Goal: Task Accomplishment & Management: Use online tool/utility

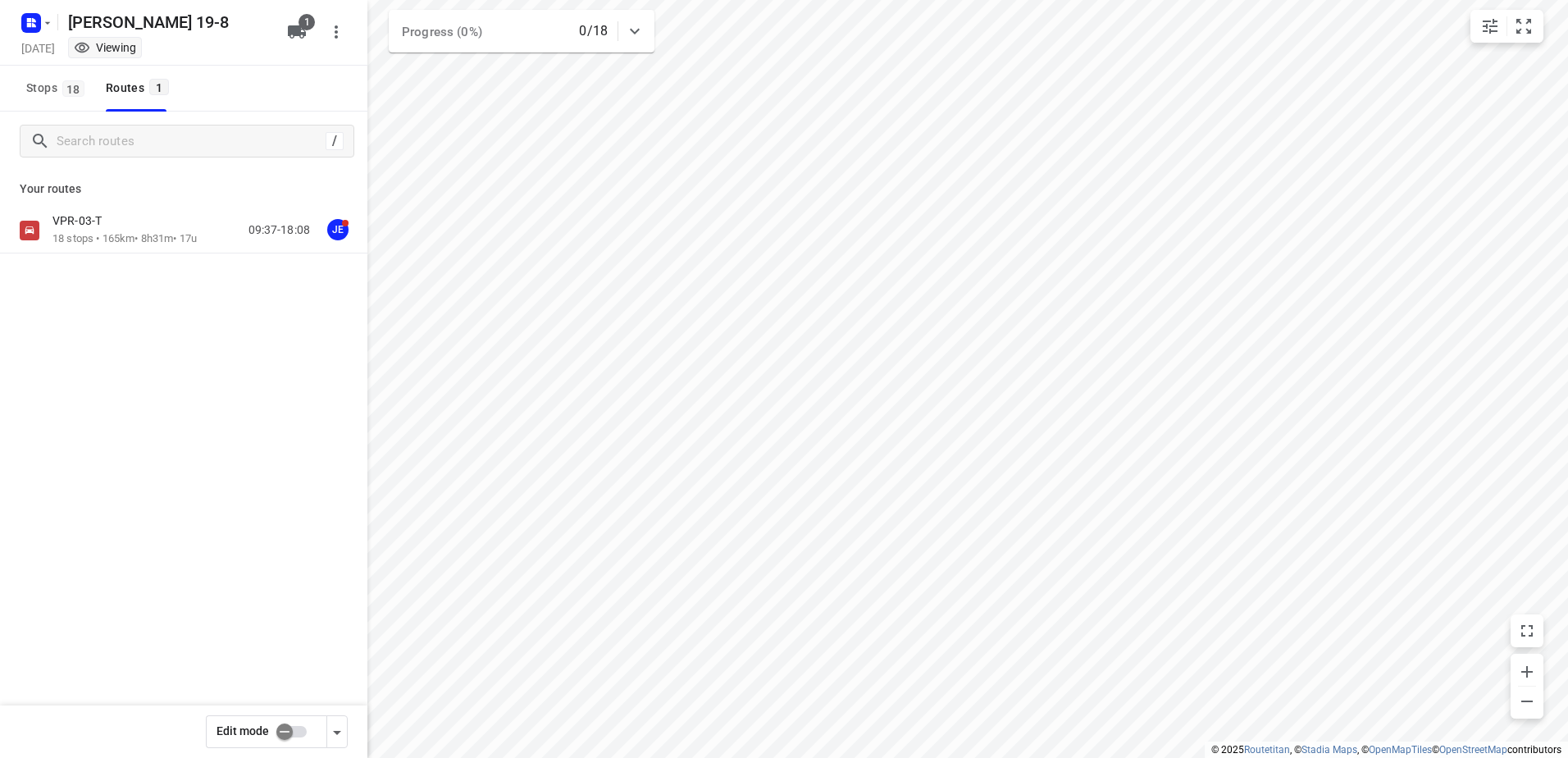
click at [112, 205] on div "Your routes VPR-03-T 18 stops • 165km • 8h31m • 17u 09:37-18:08 JE" at bounding box center [184, 269] width 368 height 198
click at [132, 233] on p "18 stops • 165km • 8h31m • 17u" at bounding box center [125, 239] width 144 height 16
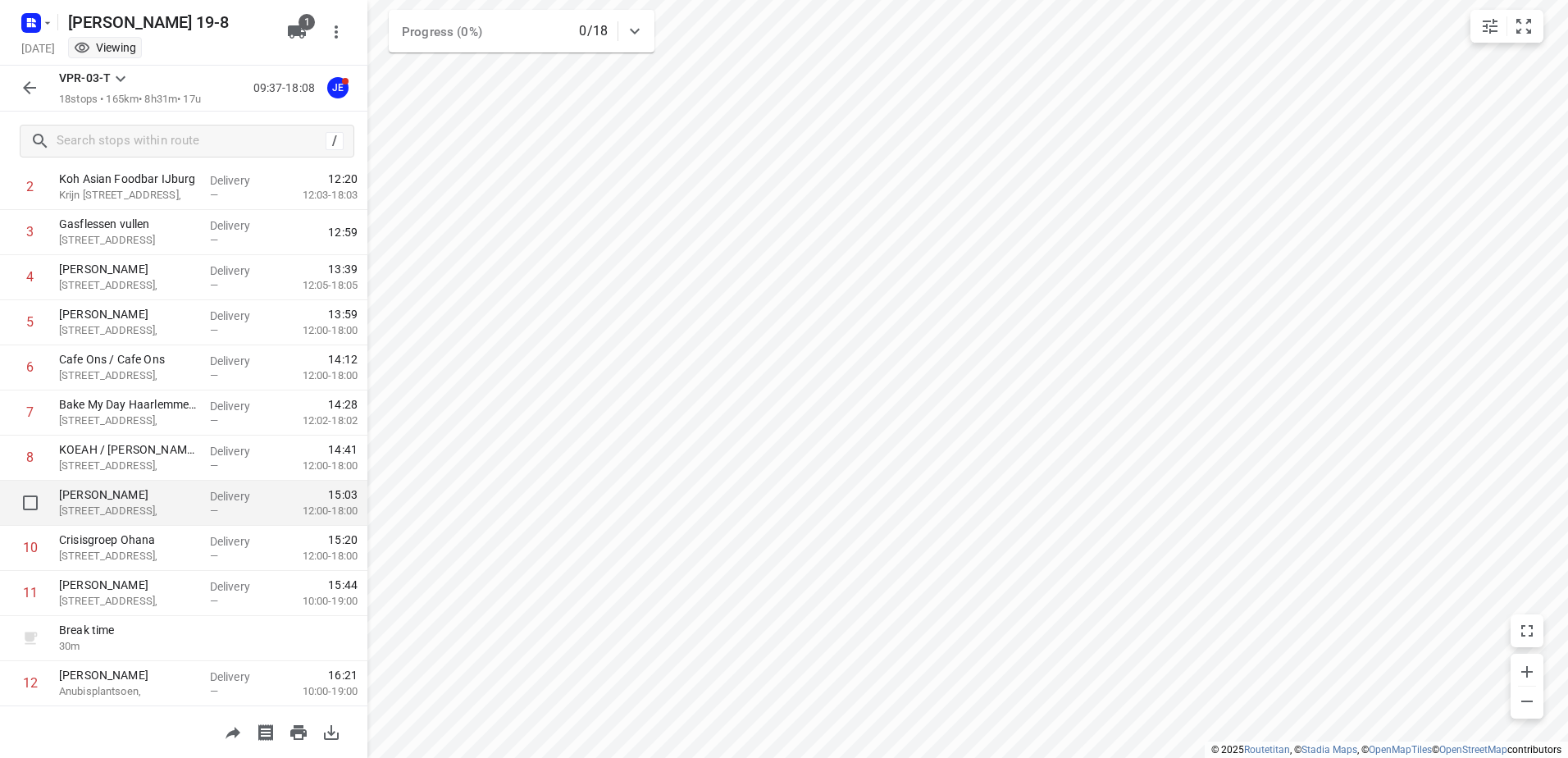
scroll to position [40, 0]
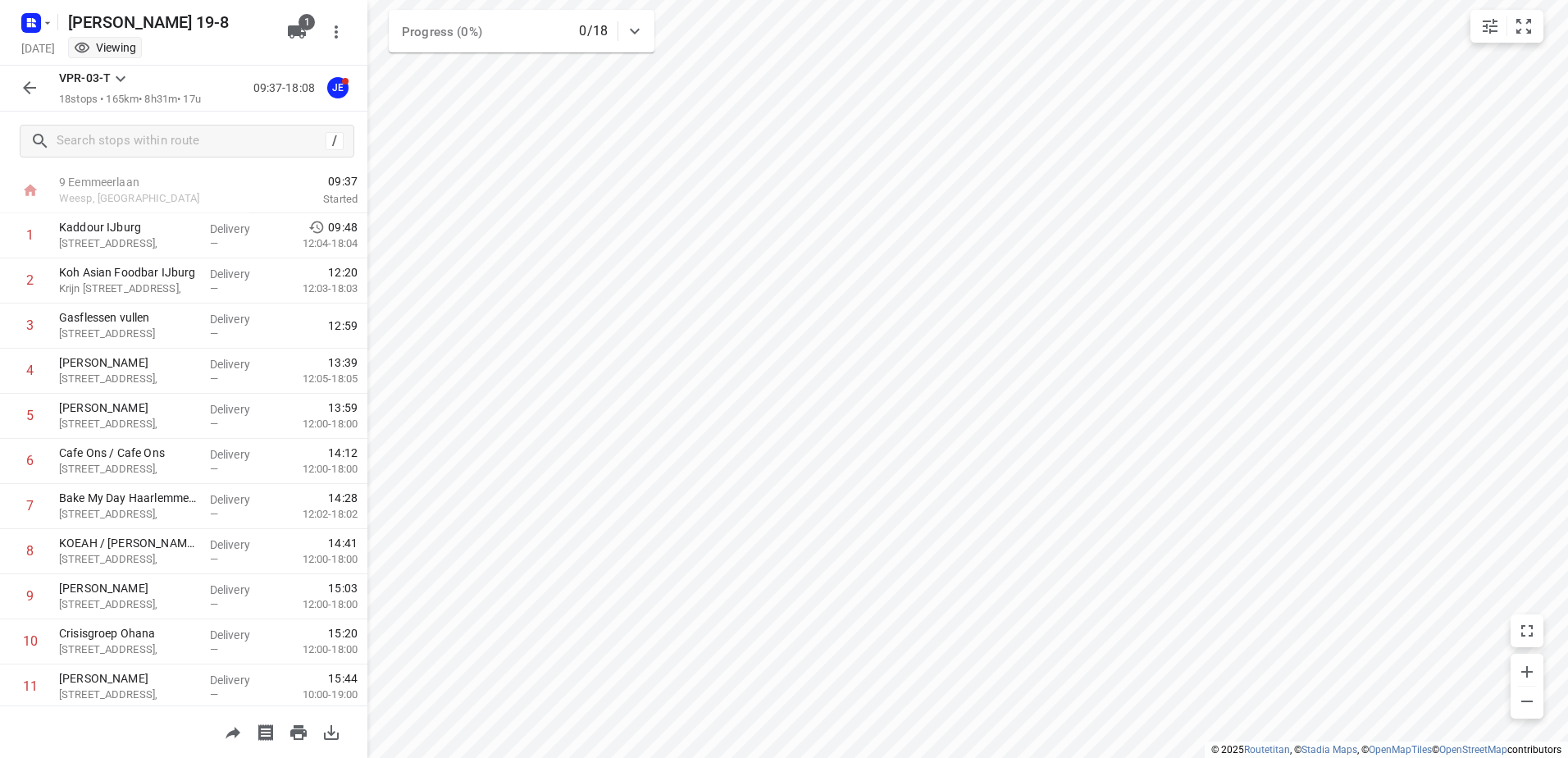
click at [31, 84] on icon "button" at bounding box center [29, 88] width 19 height 19
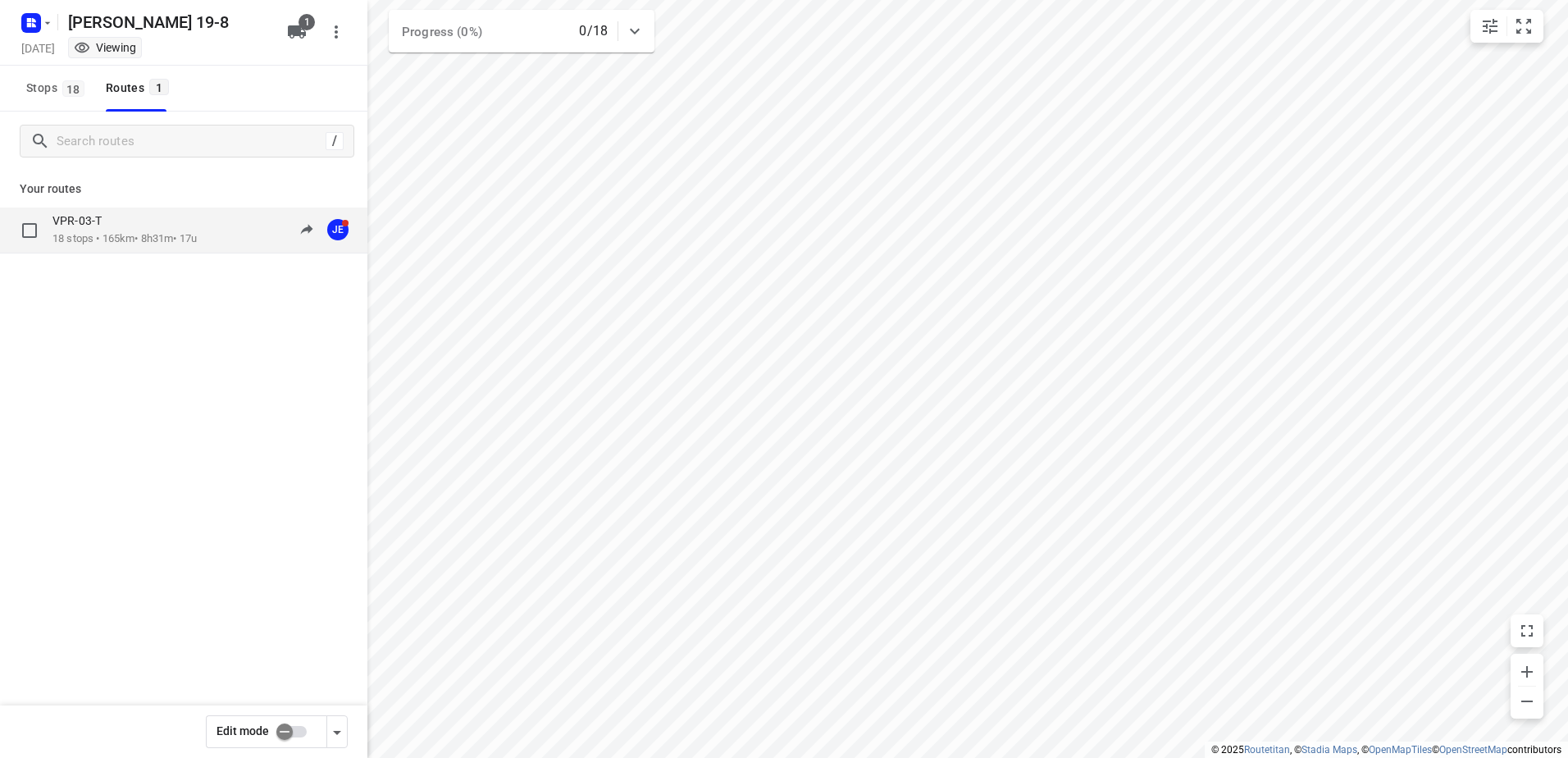
click at [99, 228] on p "VPR-03-T" at bounding box center [82, 221] width 59 height 15
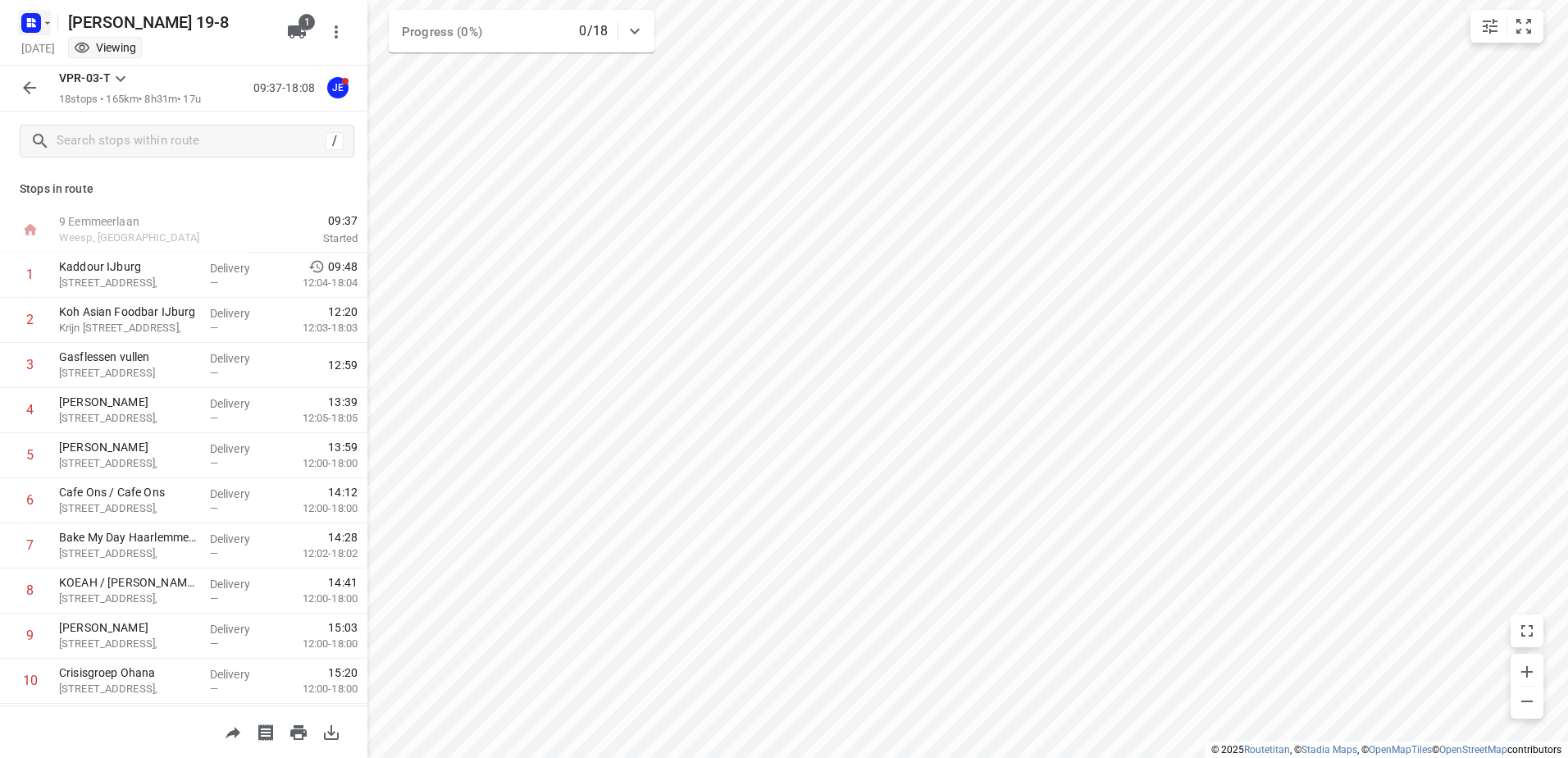
click at [43, 20] on icon "button" at bounding box center [47, 23] width 13 height 13
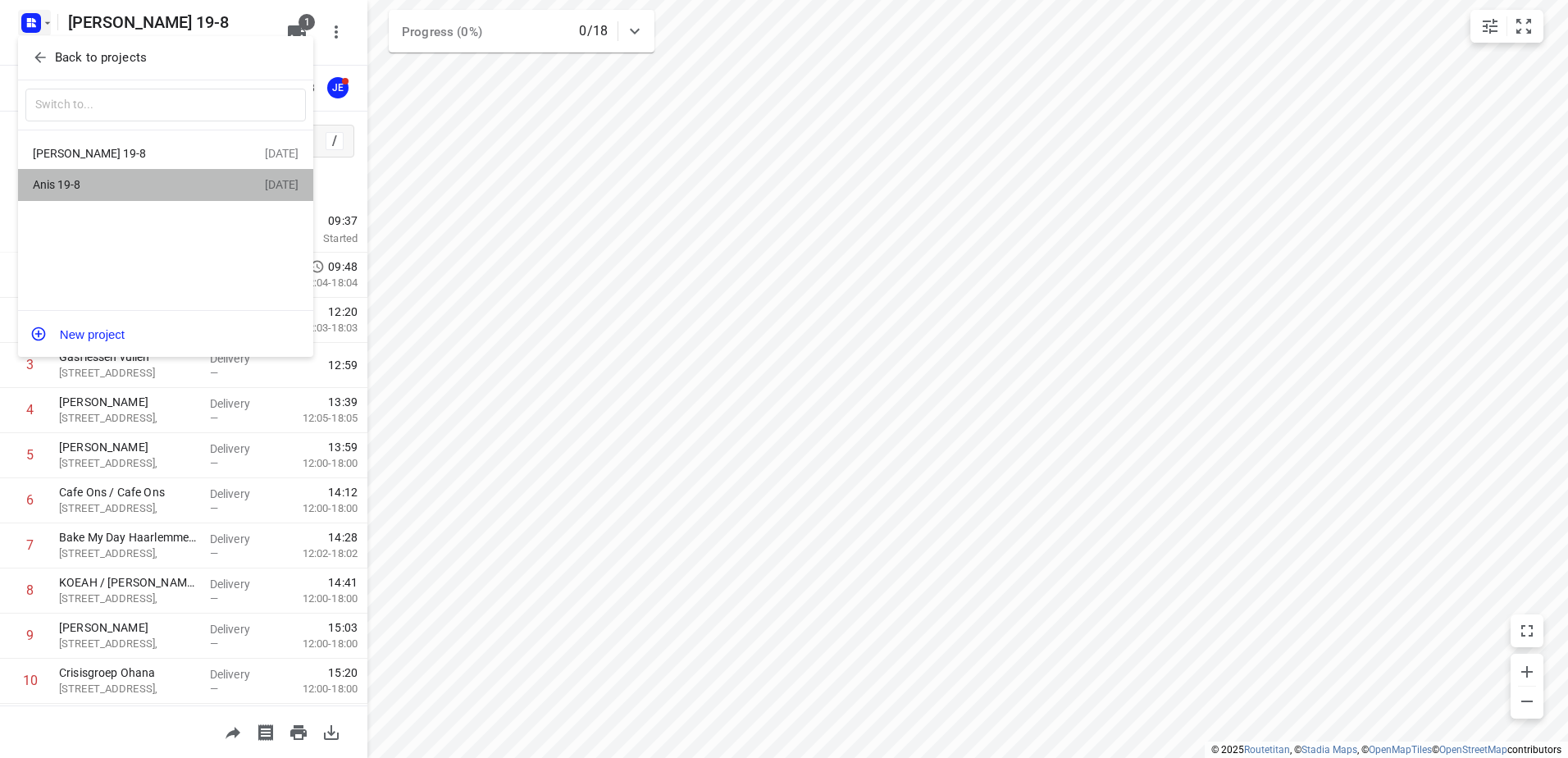
click at [67, 185] on div "Anis 19-8" at bounding box center [127, 184] width 189 height 13
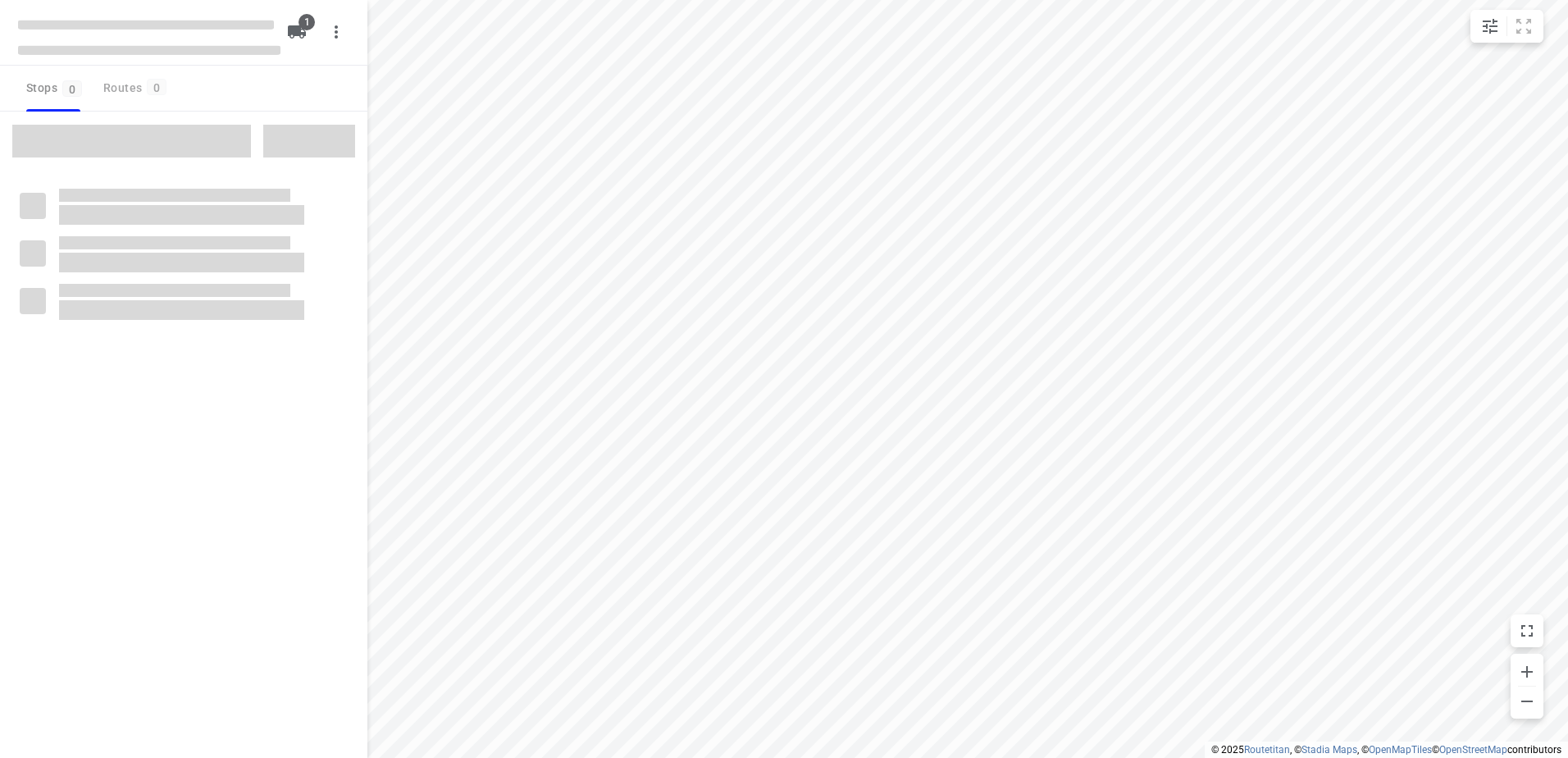
type input "distance"
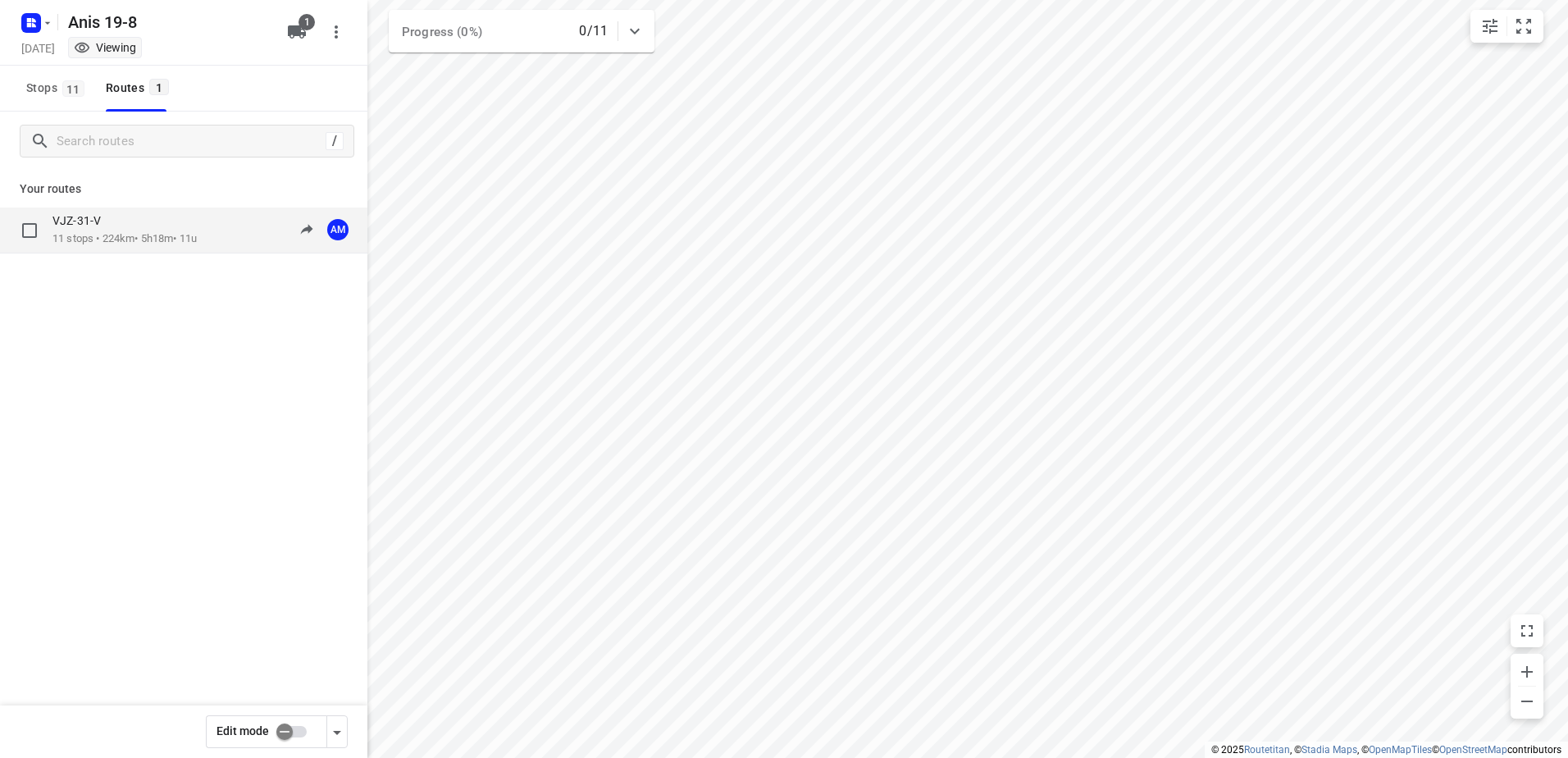
click at [93, 233] on p "11 stops • 224km • 5h18m • 11u" at bounding box center [125, 239] width 144 height 16
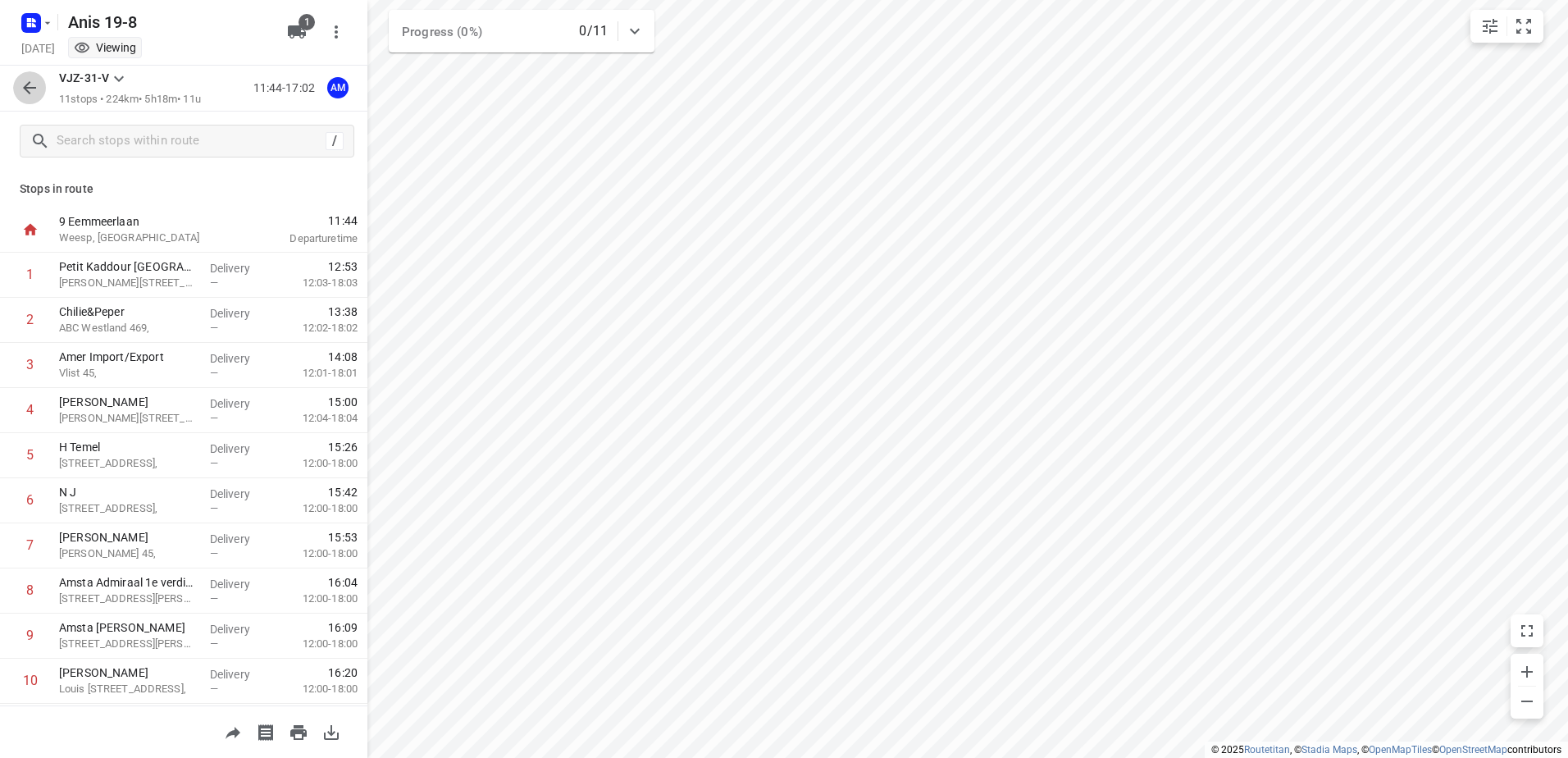
click at [36, 83] on icon "button" at bounding box center [29, 88] width 19 height 19
